Goal: Task Accomplishment & Management: Use online tool/utility

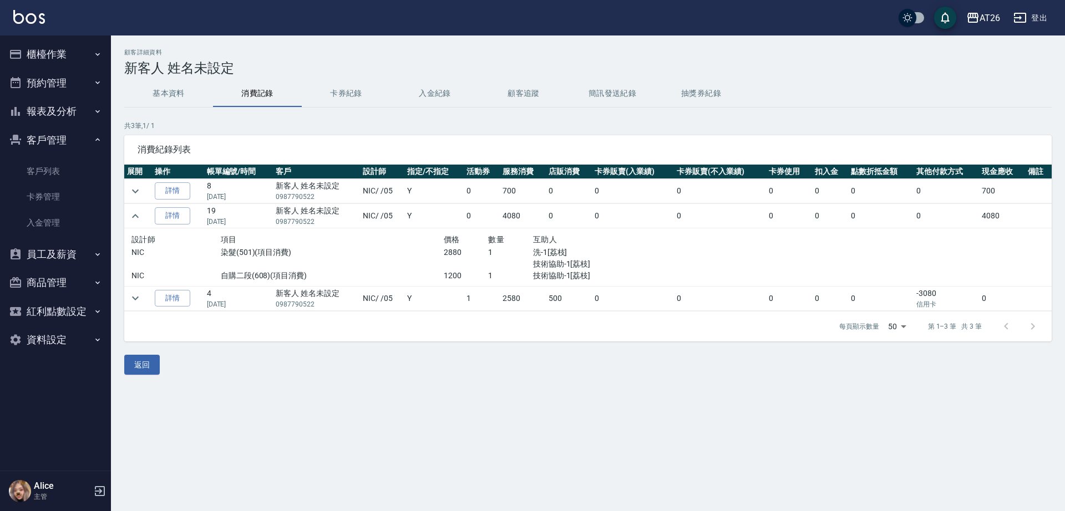
click at [92, 59] on button "櫃檯作業" at bounding box center [55, 54] width 102 height 29
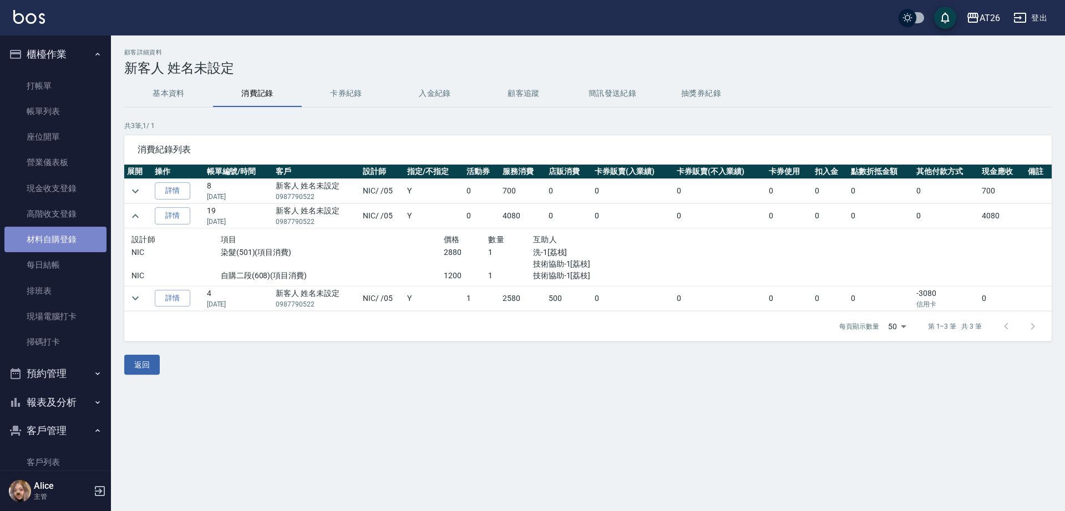
click at [63, 242] on link "材料自購登錄" at bounding box center [55, 240] width 102 height 26
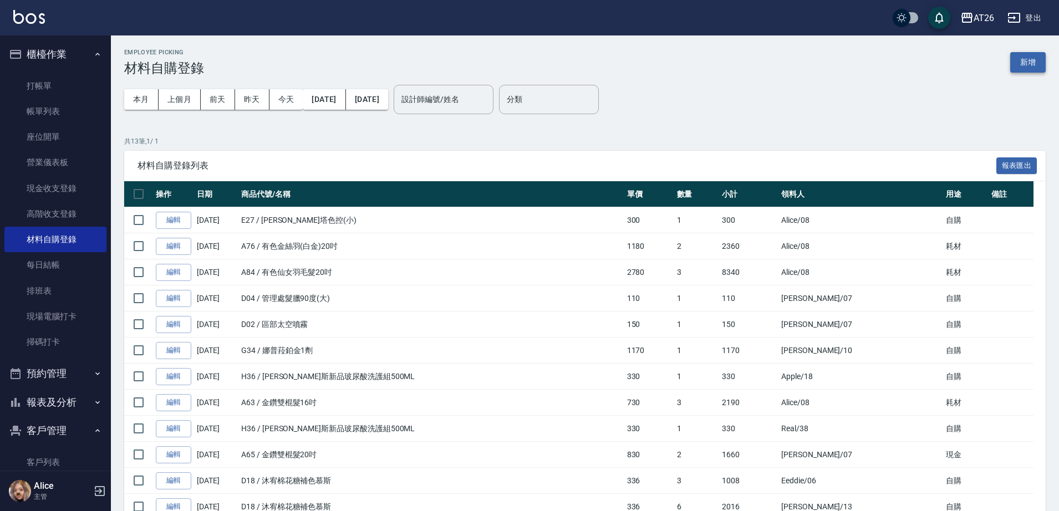
click at [1037, 57] on button "新增" at bounding box center [1028, 62] width 35 height 21
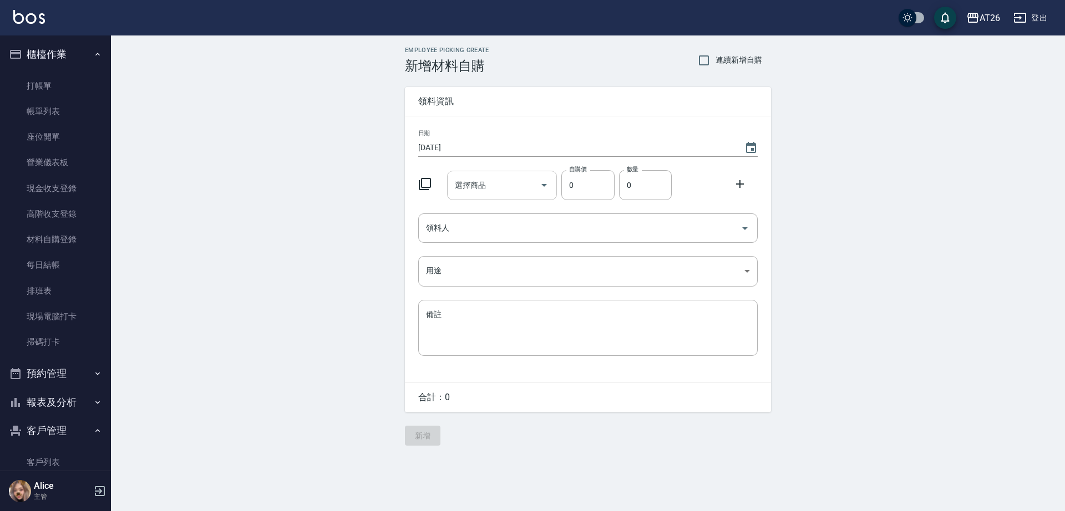
click at [510, 194] on input "選擇商品" at bounding box center [494, 185] width 84 height 19
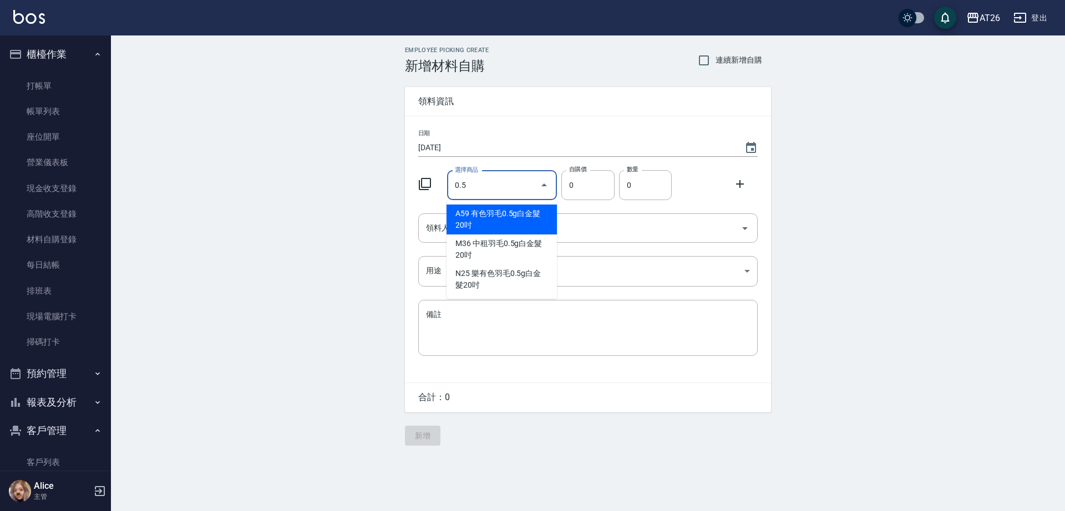
click at [540, 225] on li "A59 有色羽毛0.5g白金髮20吋" at bounding box center [501, 220] width 110 height 30
type input "有色羽毛0.5g白金髮20吋"
type input "775"
type input "1"
